Goal: Book appointment/travel/reservation

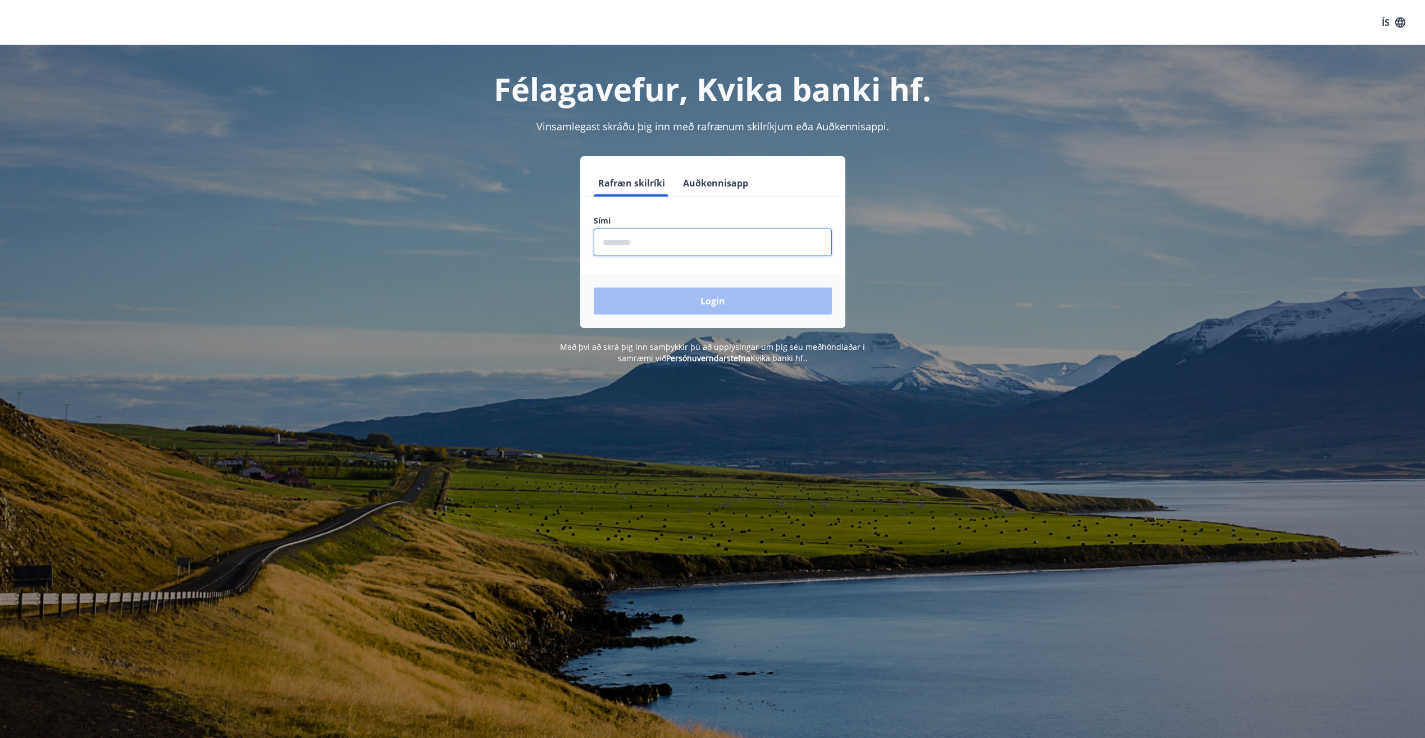
click at [740, 250] on input "phone" at bounding box center [713, 243] width 238 height 28
type input "********"
click at [705, 302] on button "Login" at bounding box center [713, 301] width 238 height 27
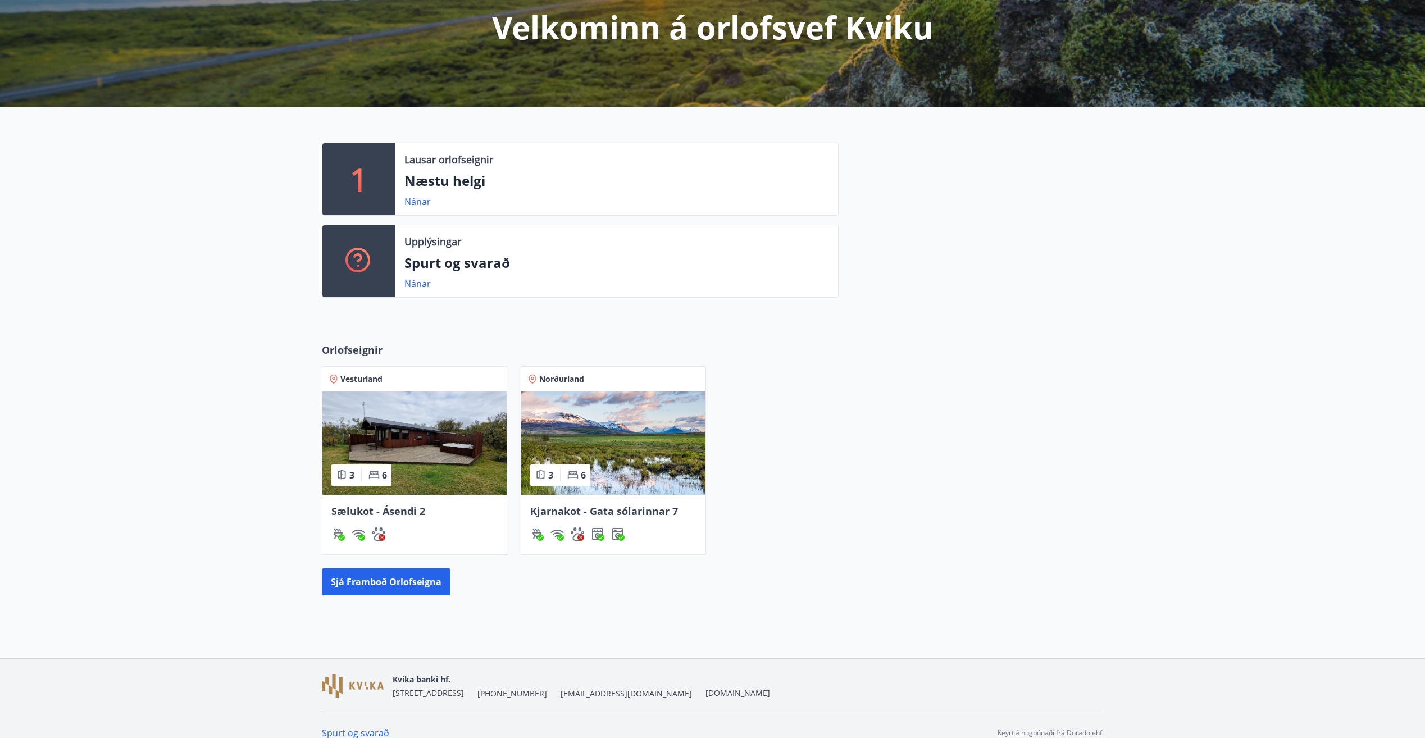
scroll to position [163, 0]
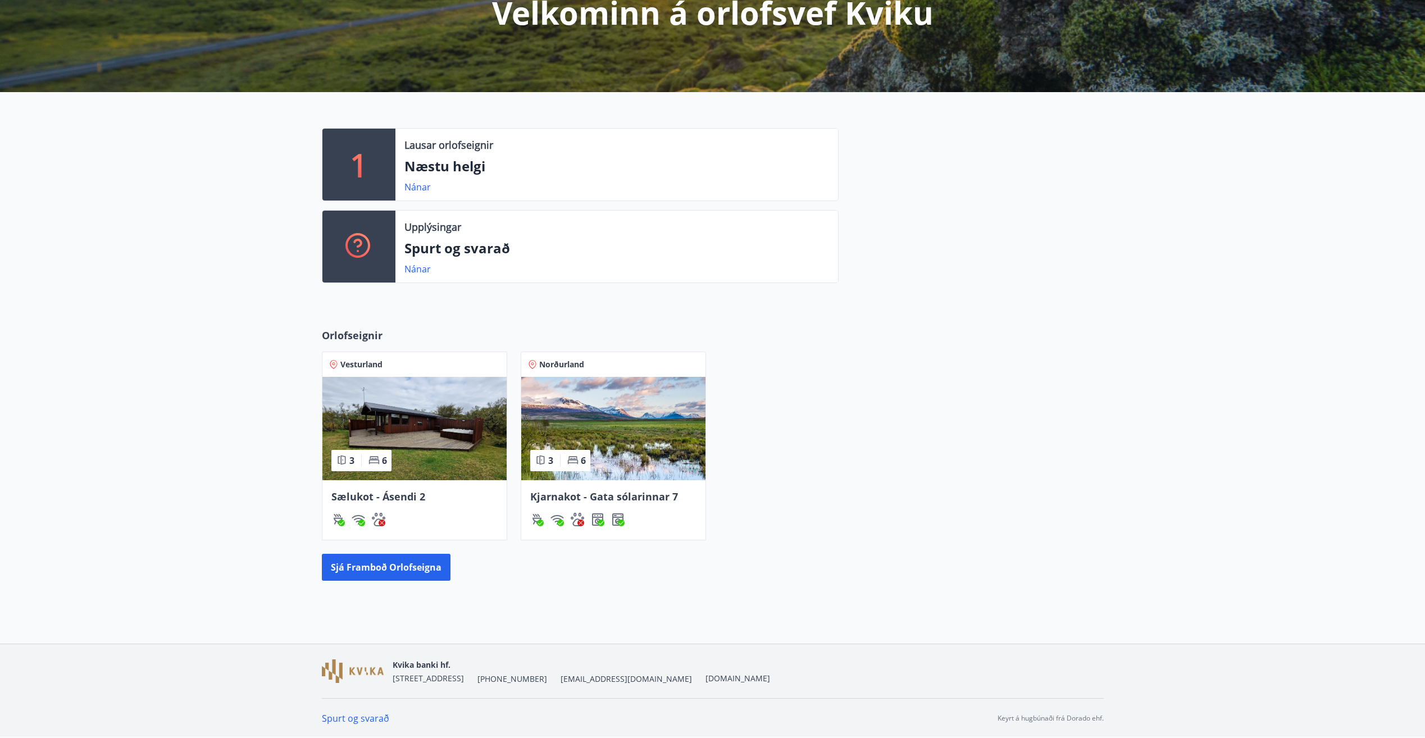
click at [395, 492] on span "Sælukot - Ásendi 2" at bounding box center [378, 496] width 94 height 13
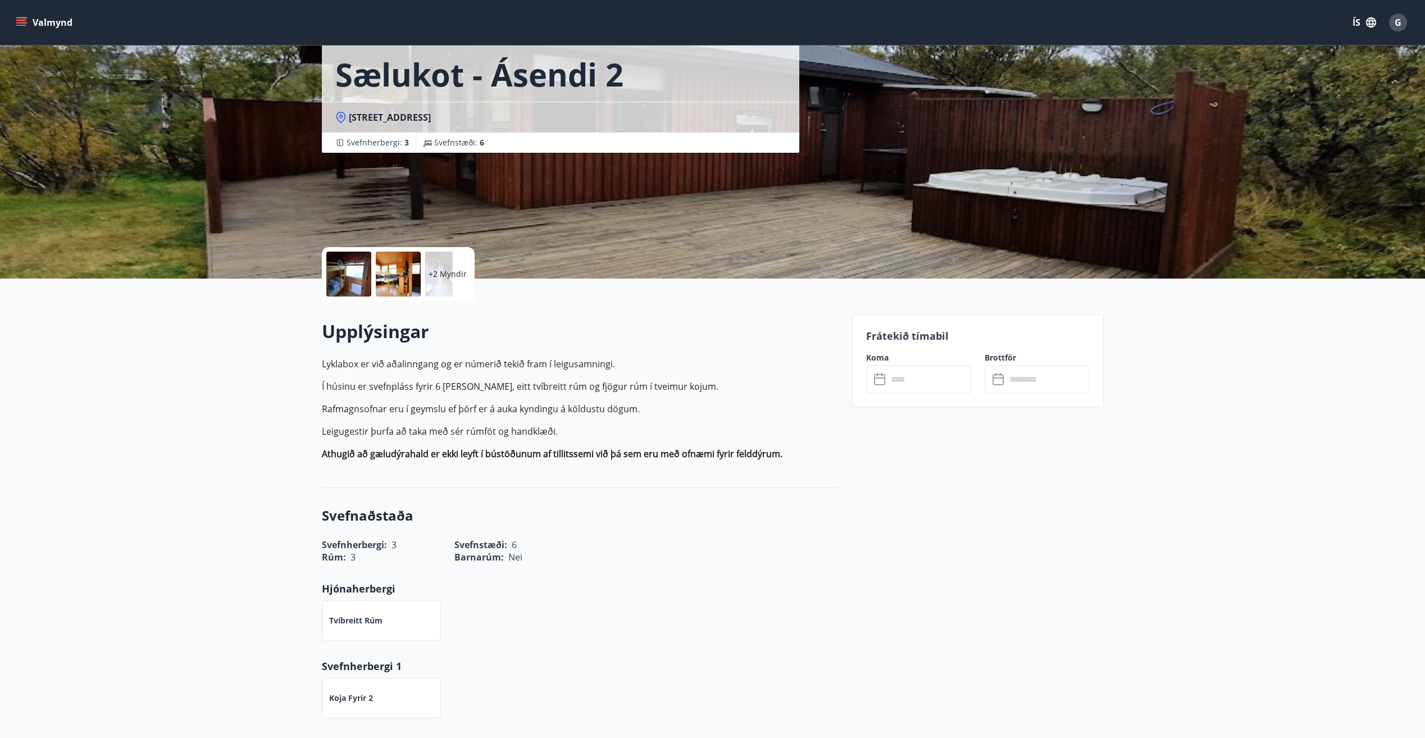
scroll to position [56, 0]
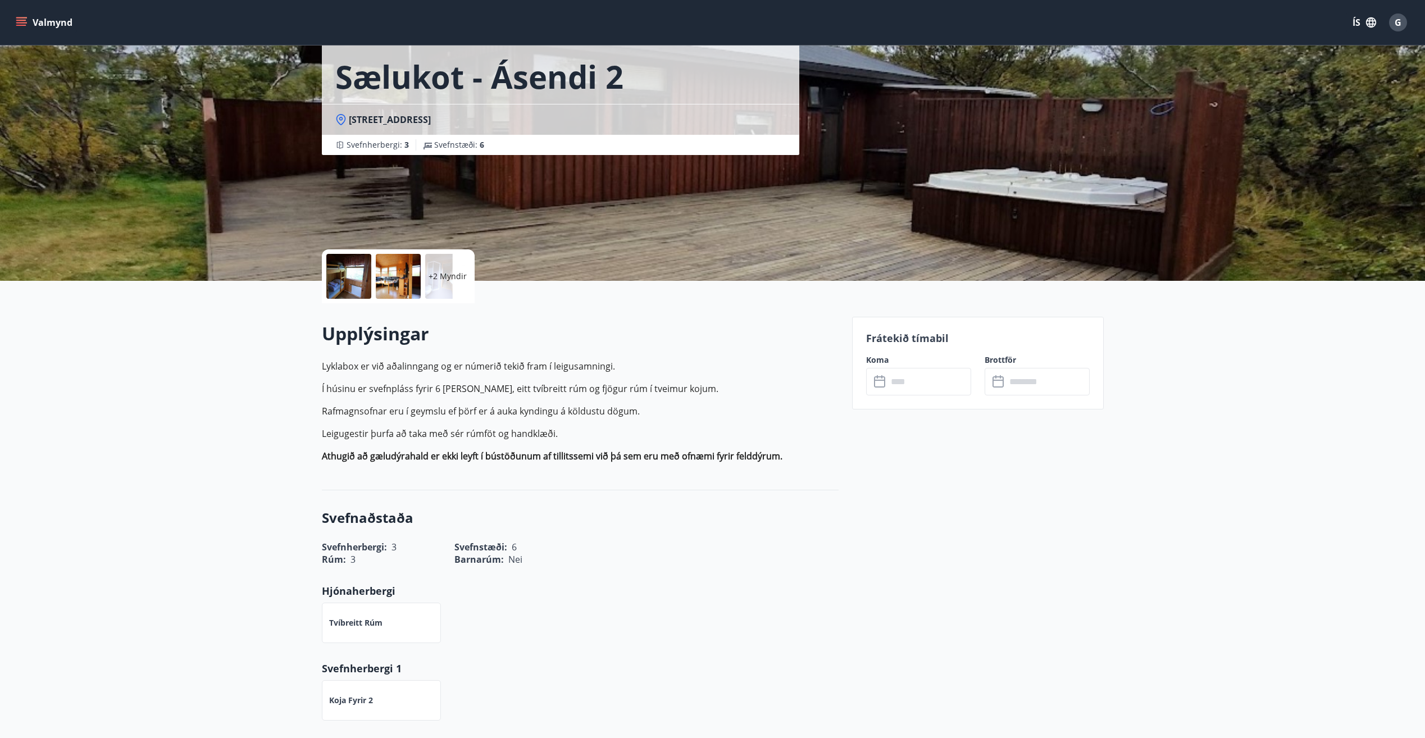
click at [887, 378] on input "text" at bounding box center [929, 382] width 84 height 28
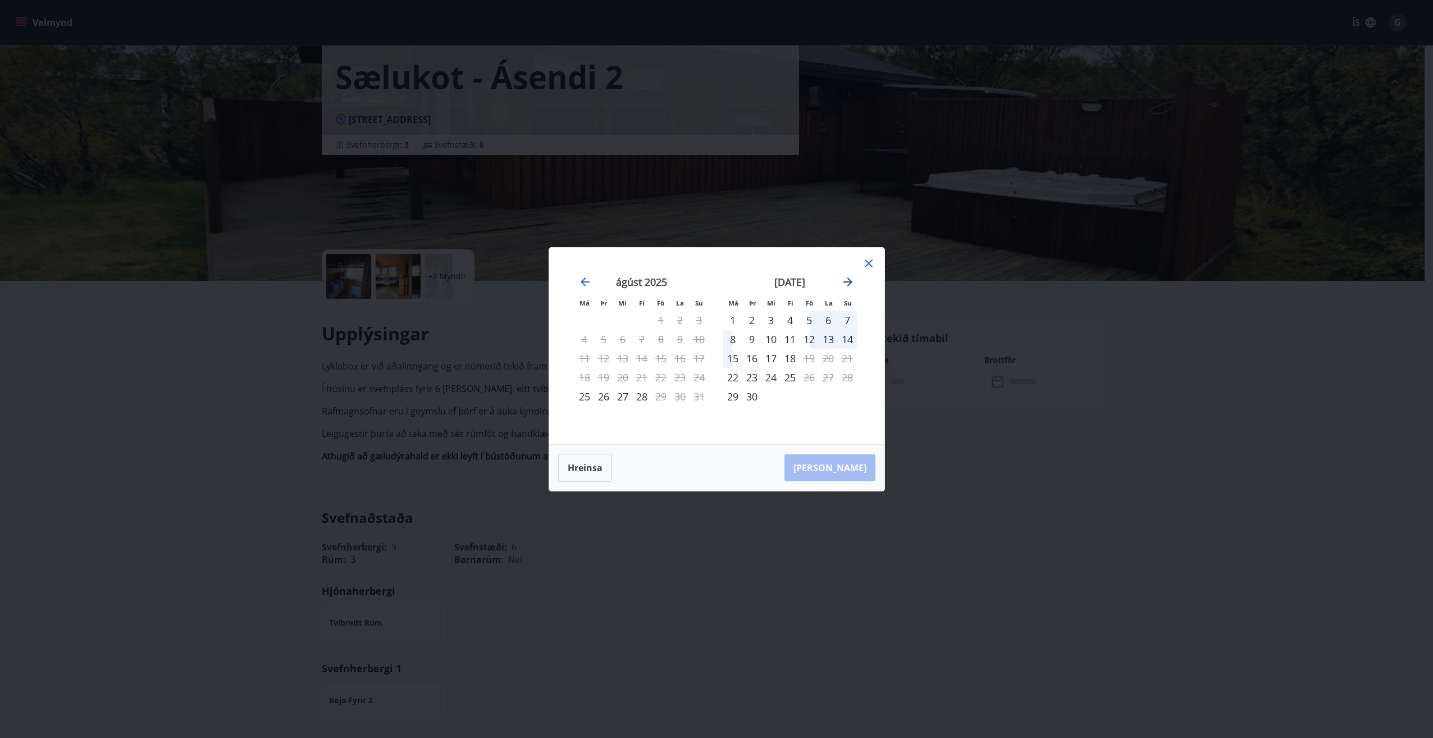
click at [850, 282] on icon "Move forward to switch to the next month." at bounding box center [848, 281] width 9 height 9
click at [844, 286] on icon "Move forward to switch to the next month." at bounding box center [847, 281] width 13 height 13
click at [864, 266] on icon at bounding box center [868, 263] width 13 height 13
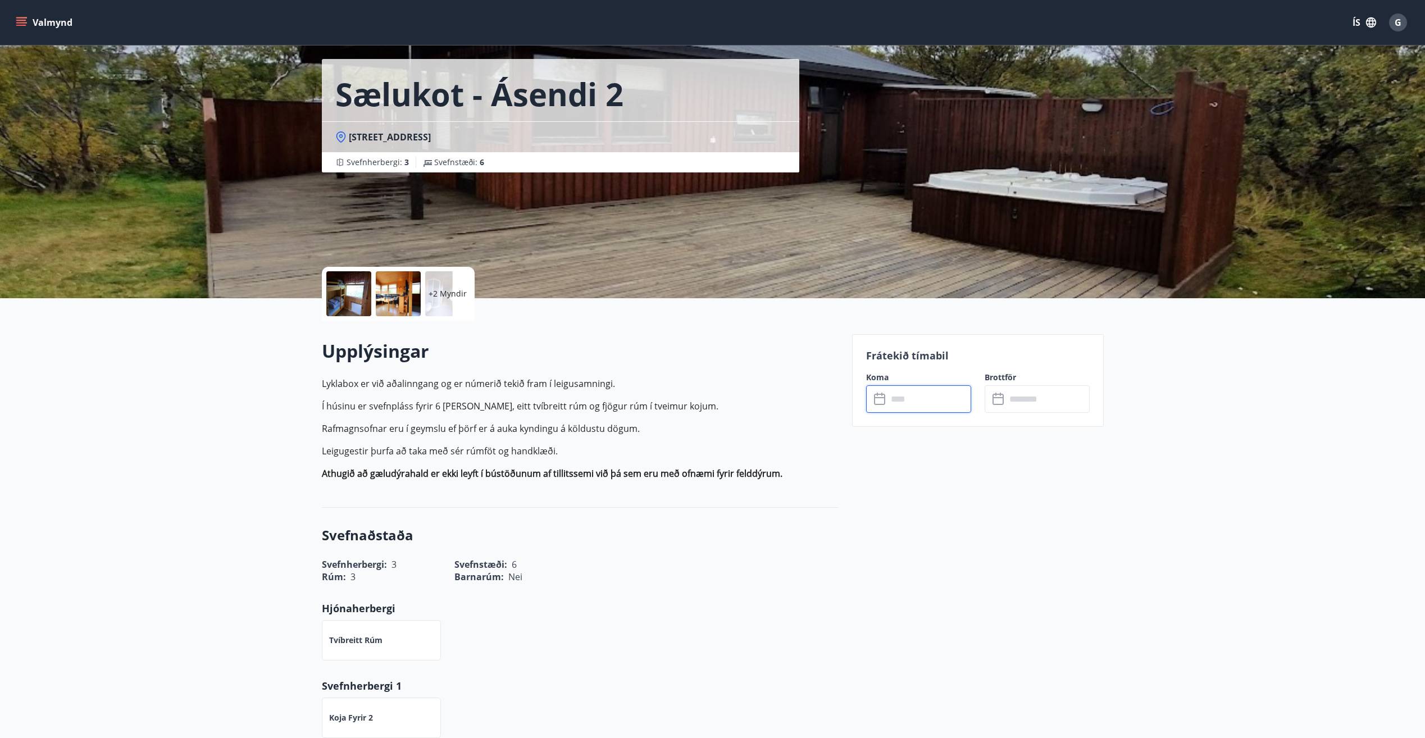
scroll to position [0, 0]
